Goal: Task Accomplishment & Management: Manage account settings

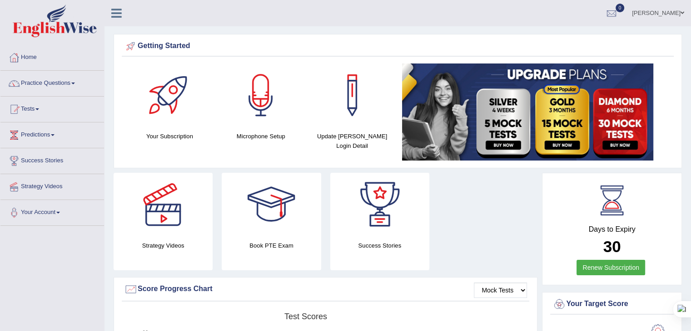
click at [654, 11] on link "Karen iliana Ospina" at bounding box center [658, 12] width 66 height 24
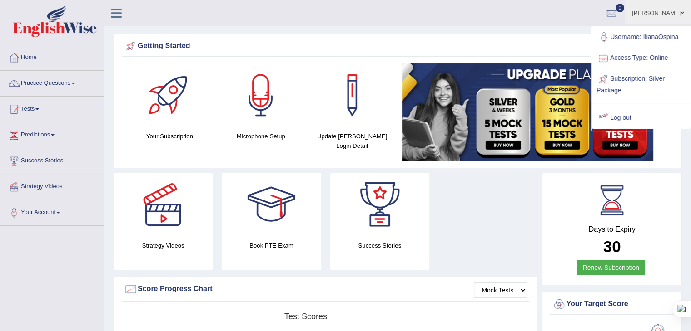
click at [617, 118] on link "Log out" at bounding box center [641, 118] width 98 height 21
